Goal: Check status: Check status

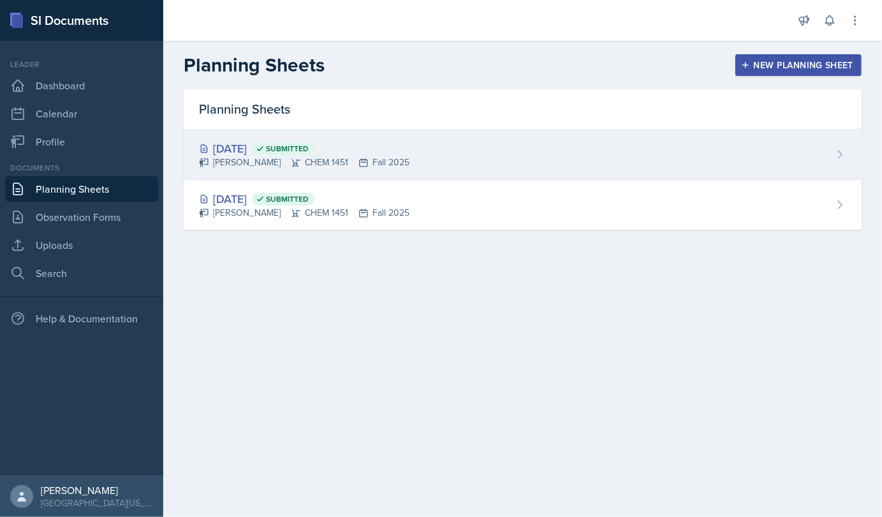
click at [480, 163] on div "Sep 15th, 2025 Submitted Elina Obodo CHEM 1451 Fall 2025" at bounding box center [523, 154] width 678 height 50
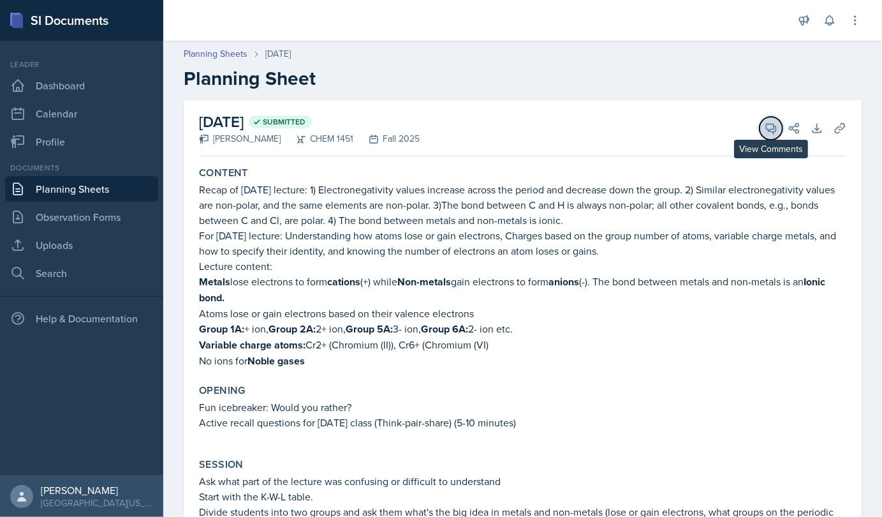
click at [767, 129] on icon at bounding box center [772, 129] width 10 height 10
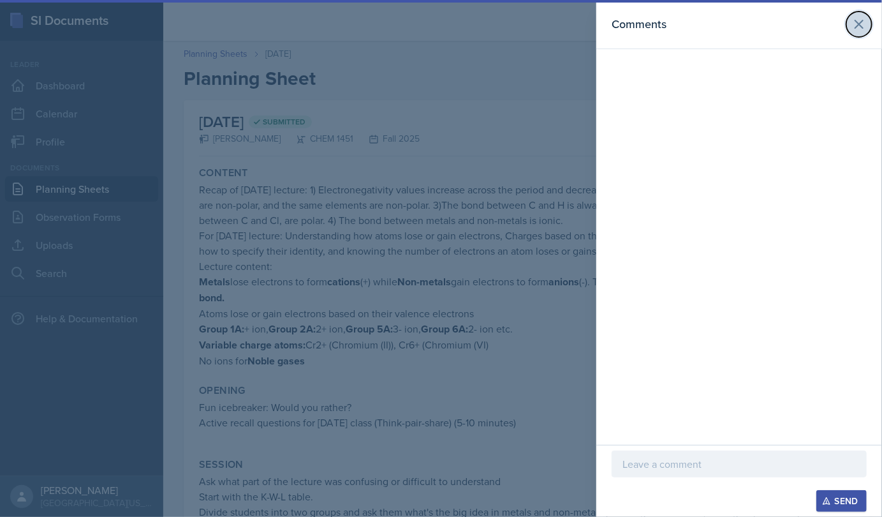
click at [866, 19] on icon at bounding box center [859, 24] width 15 height 15
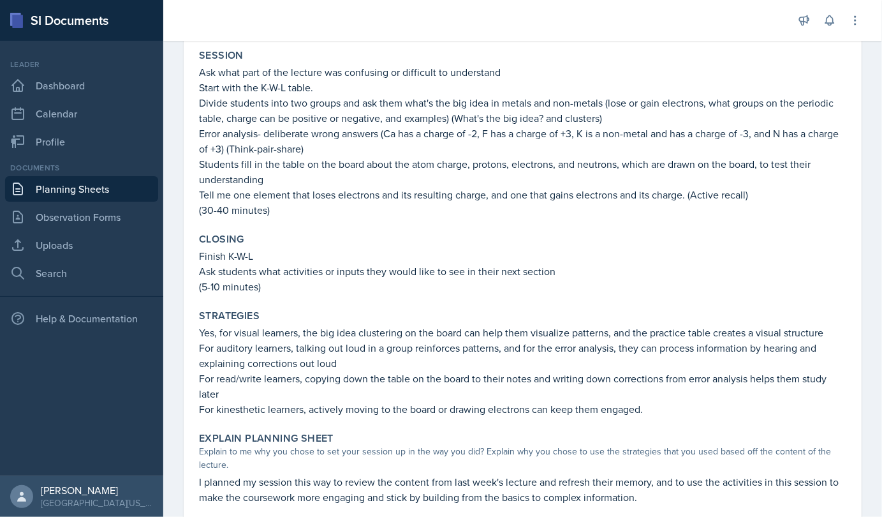
scroll to position [408, 0]
